Goal: Find specific page/section: Find specific page/section

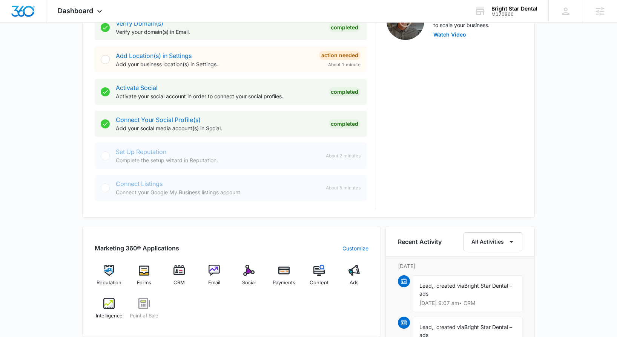
scroll to position [320, 0]
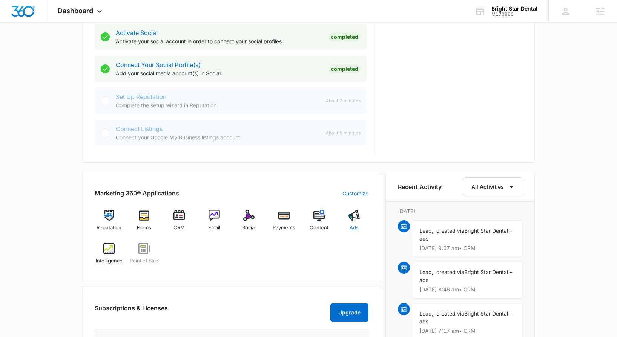
click at [360, 226] on div "Ads" at bounding box center [353, 223] width 29 height 27
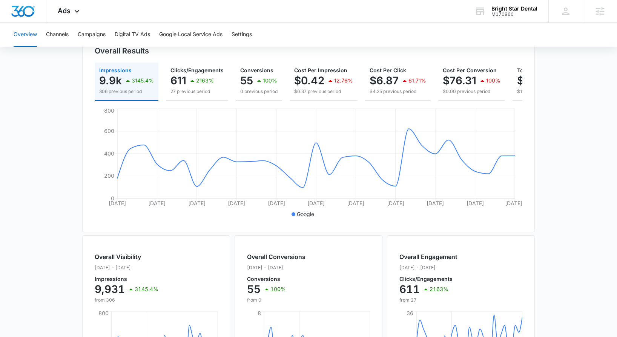
scroll to position [21, 0]
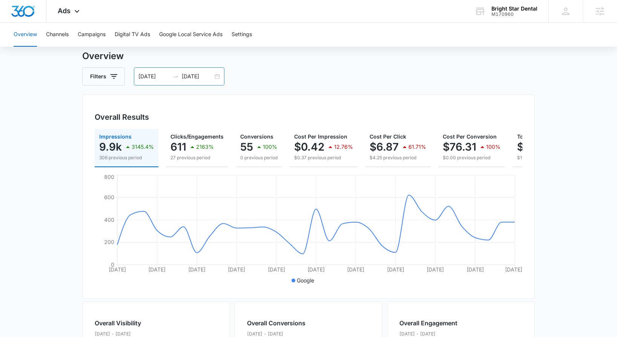
click at [192, 78] on input "[DATE]" at bounding box center [197, 76] width 31 height 8
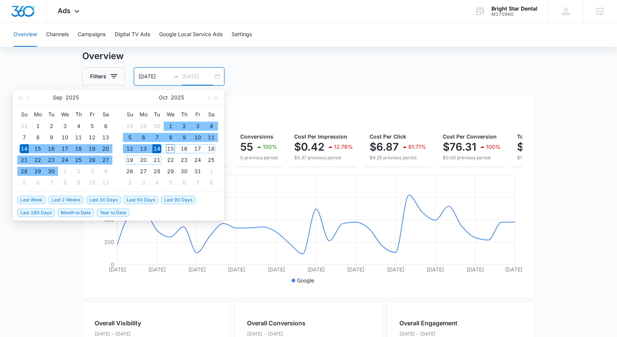
type input "[DATE]"
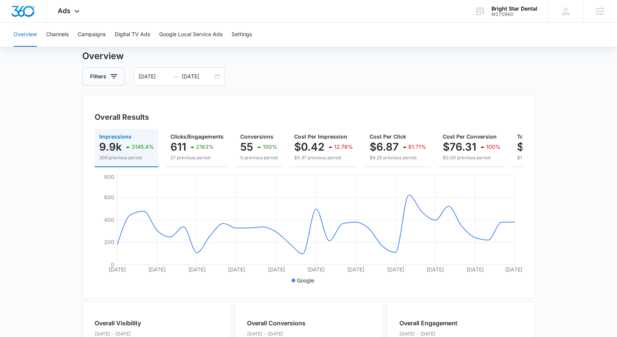
click at [380, 73] on div "Filters [DATE] [DATE]" at bounding box center [308, 76] width 452 height 18
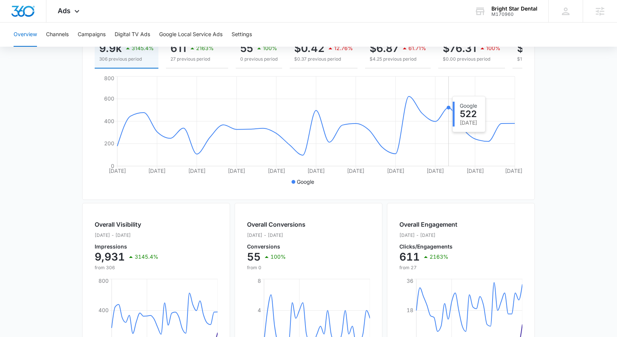
scroll to position [179, 0]
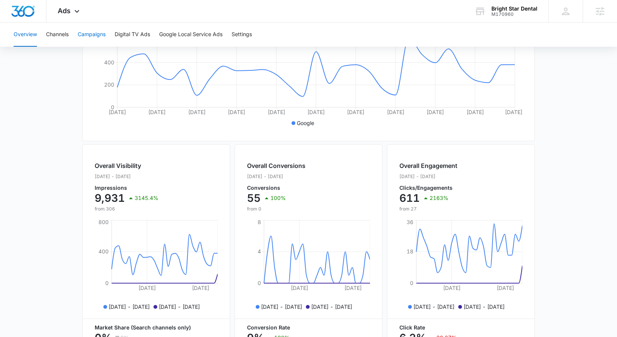
click at [92, 32] on button "Campaigns" at bounding box center [92, 35] width 28 height 24
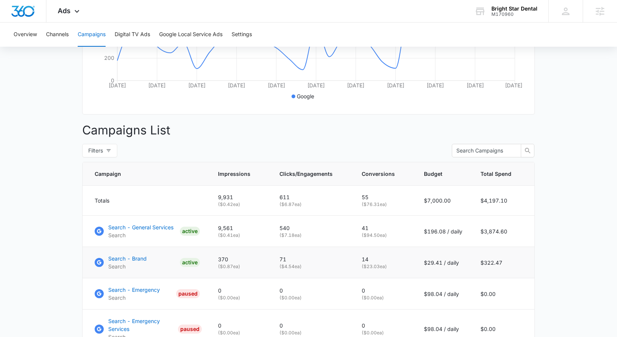
scroll to position [247, 0]
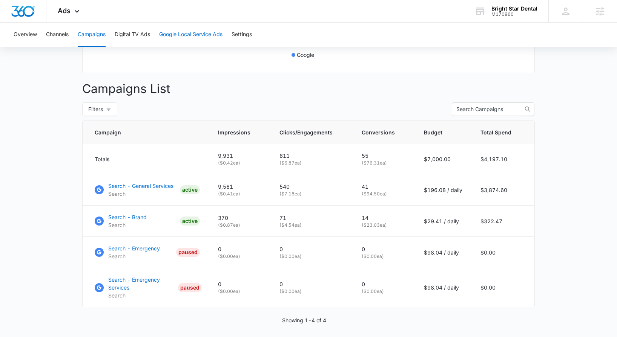
click at [206, 31] on button "Google Local Service Ads" at bounding box center [190, 35] width 63 height 24
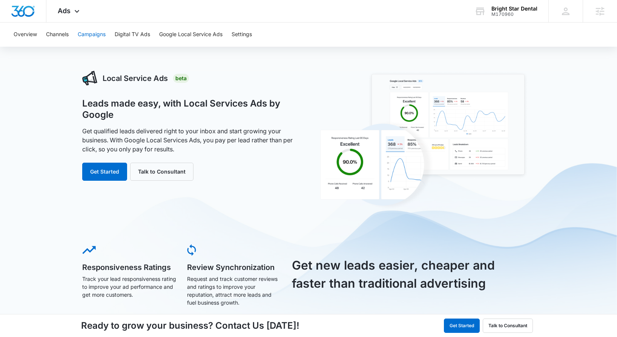
click at [80, 37] on button "Campaigns" at bounding box center [92, 35] width 28 height 24
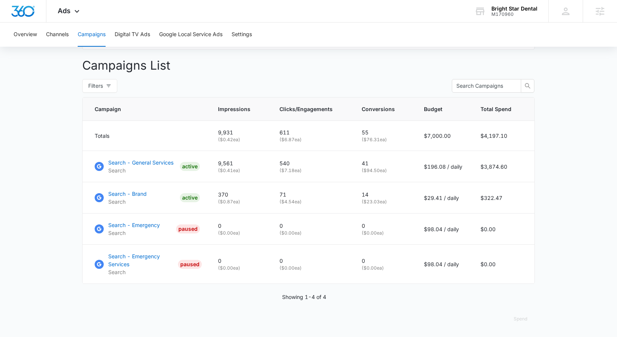
scroll to position [276, 0]
